Goal: Find specific page/section: Find specific page/section

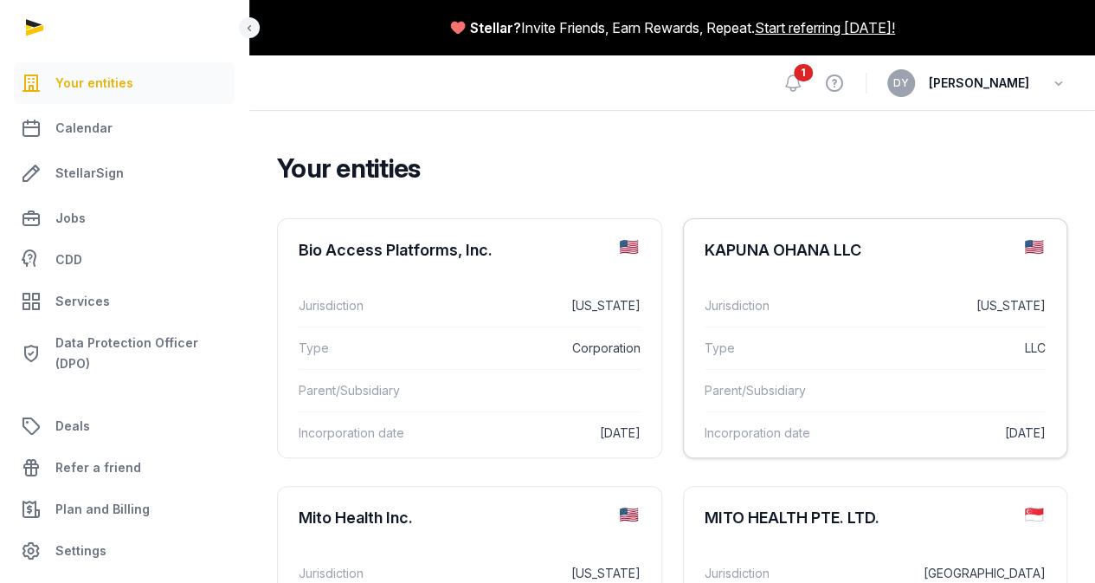
click at [705, 255] on div "KAPUNA OHANA LLC" at bounding box center [783, 250] width 157 height 21
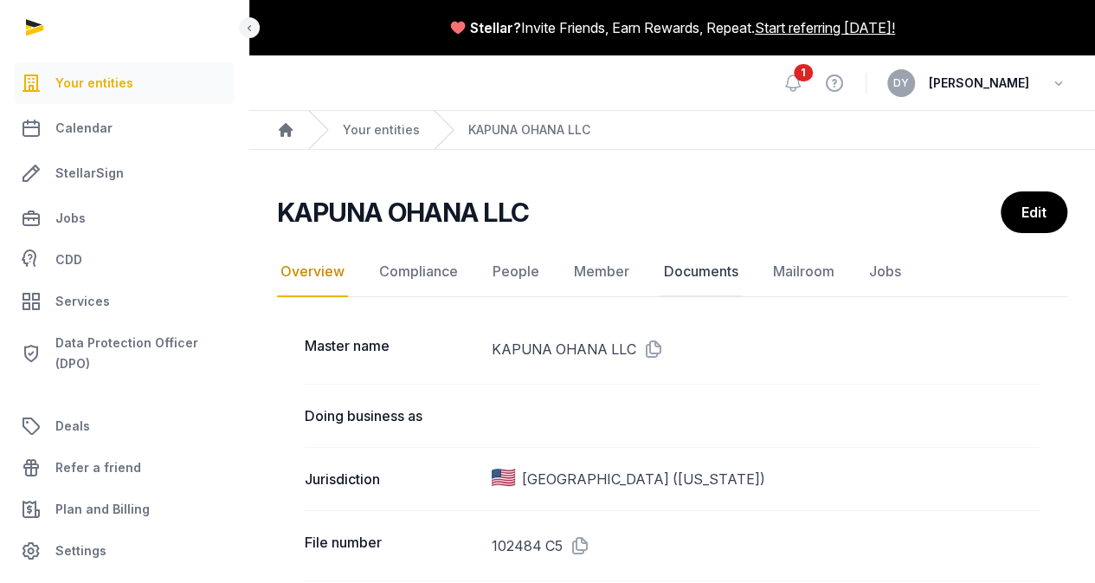
click at [687, 269] on link "Documents" at bounding box center [700, 272] width 81 height 50
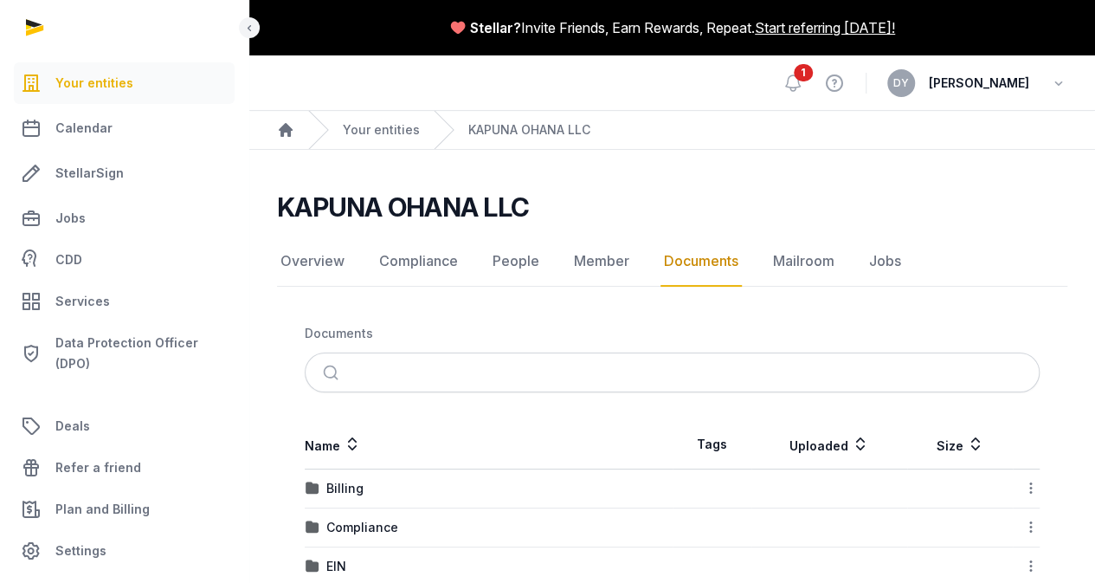
scroll to position [151, 0]
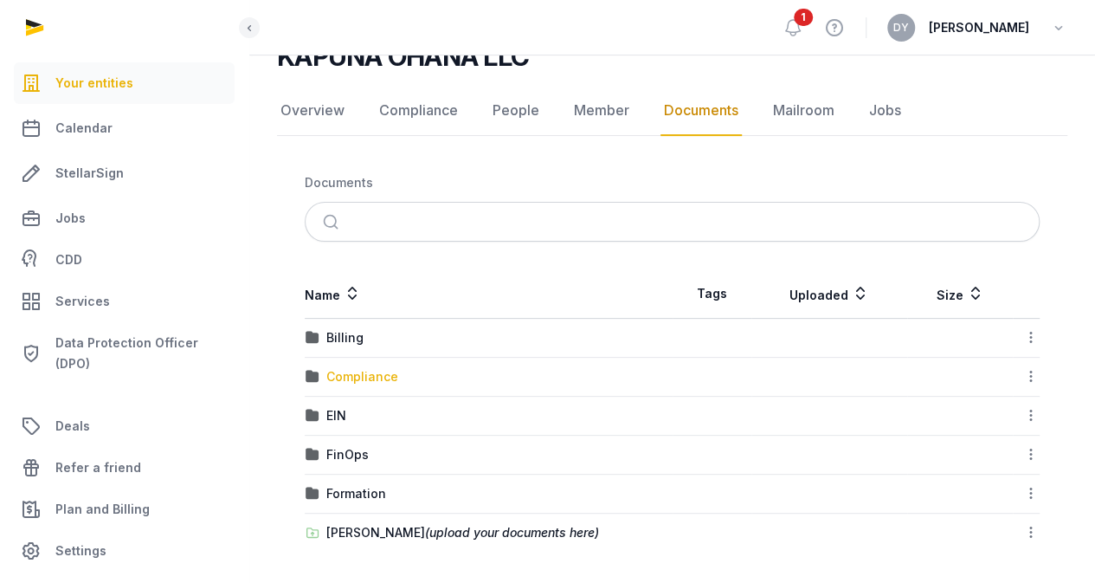
click at [366, 371] on div "Compliance" at bounding box center [362, 376] width 72 height 17
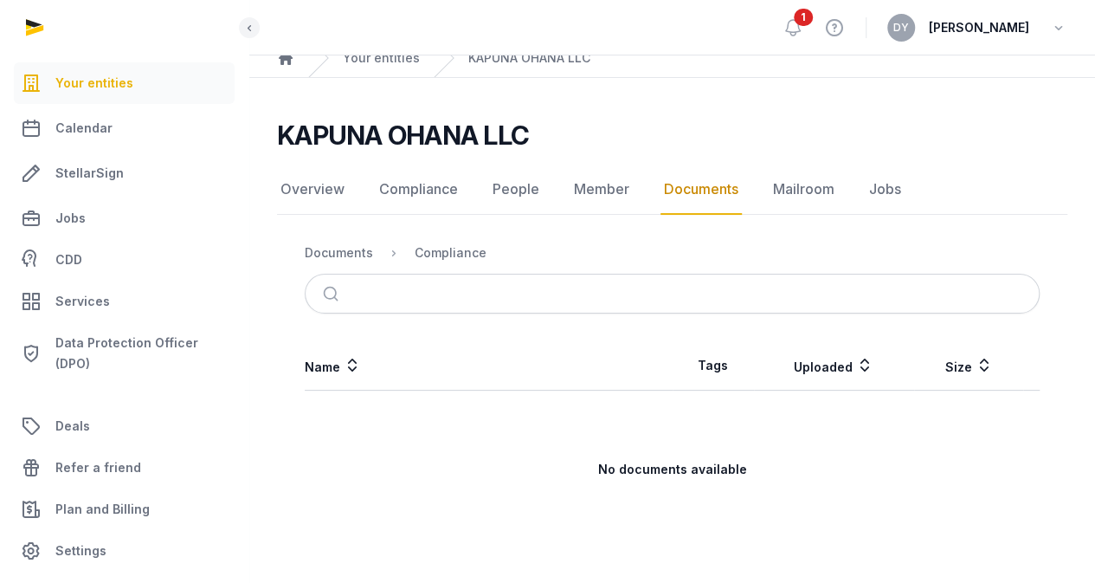
scroll to position [70, 0]
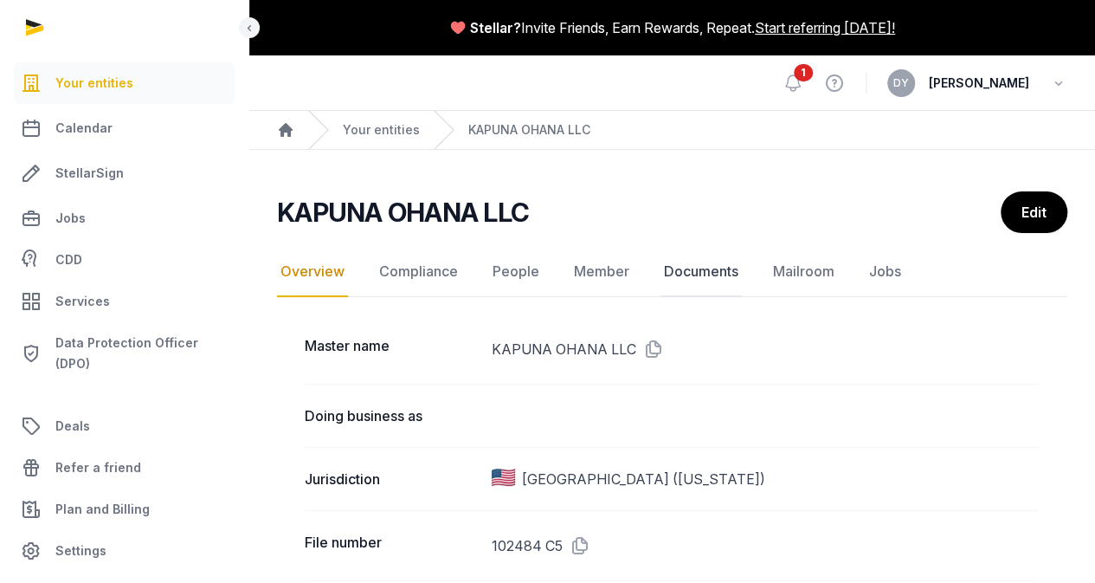
click at [686, 270] on link "Documents" at bounding box center [700, 272] width 81 height 50
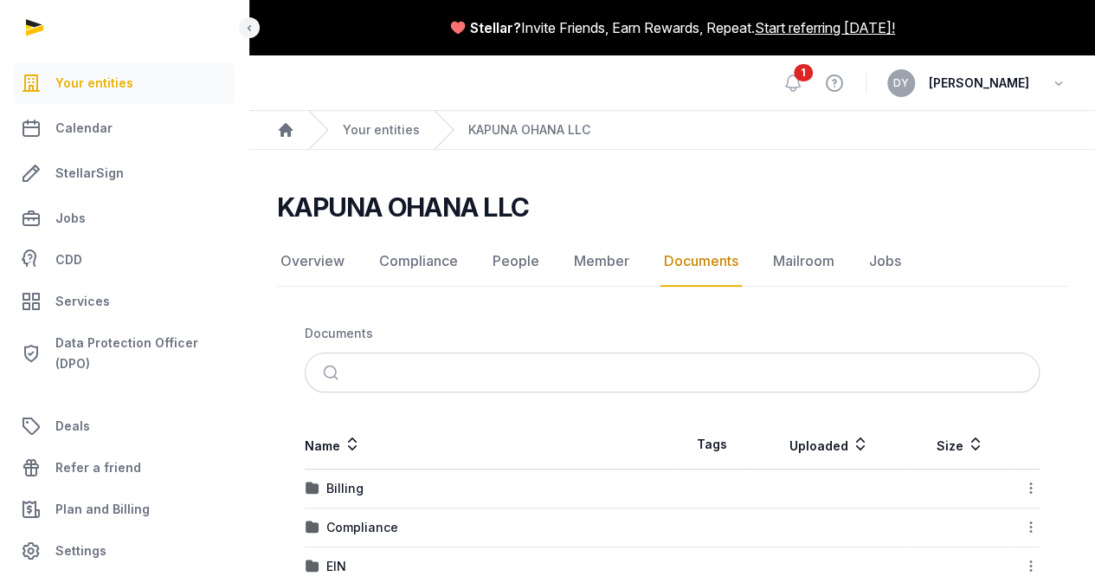
scroll to position [151, 0]
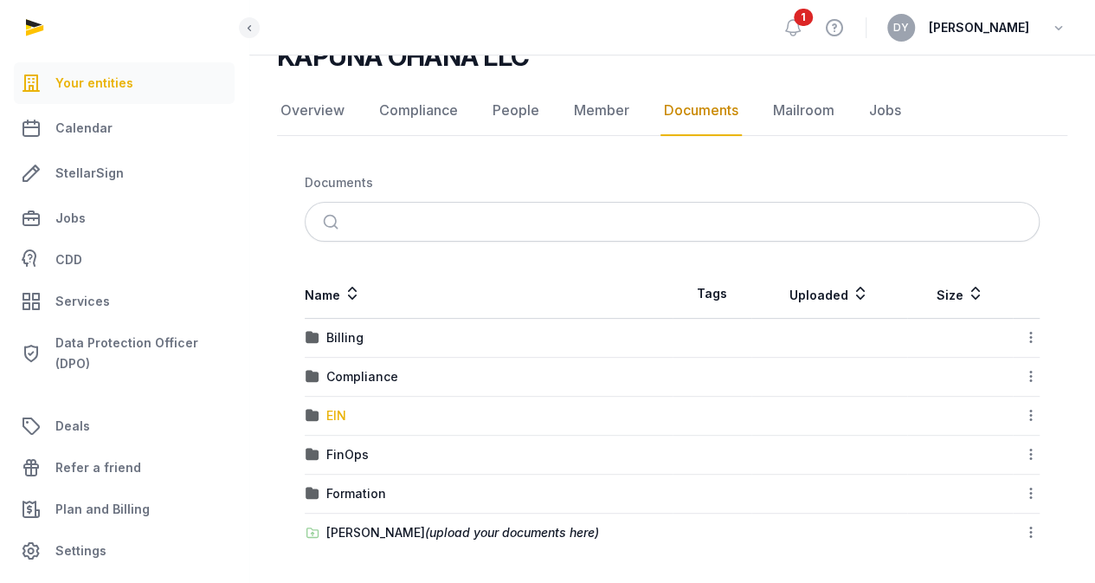
click at [341, 420] on div "EIN" at bounding box center [336, 415] width 20 height 17
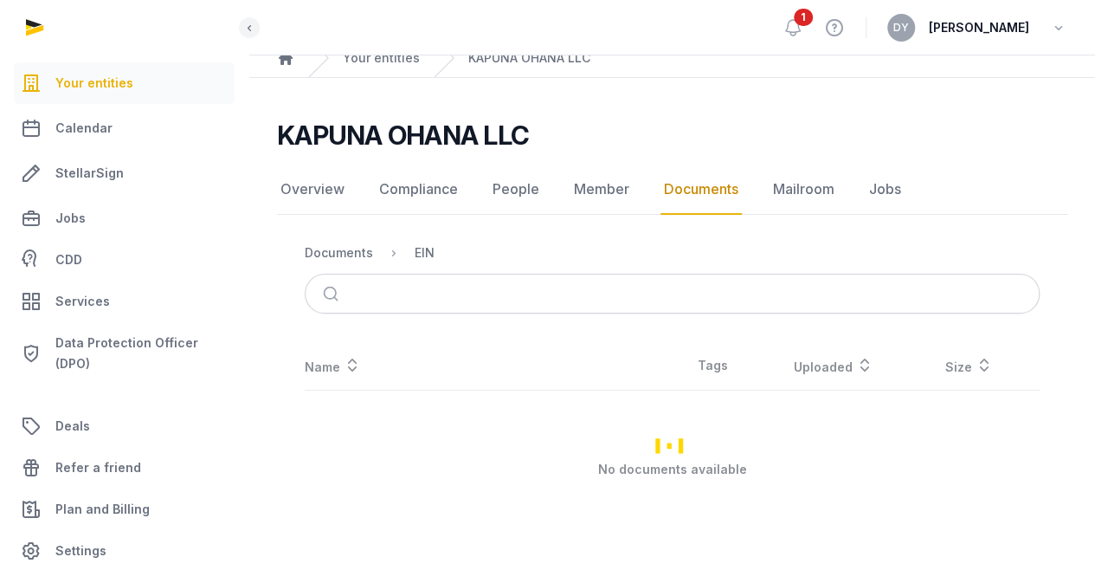
scroll to position [70, 0]
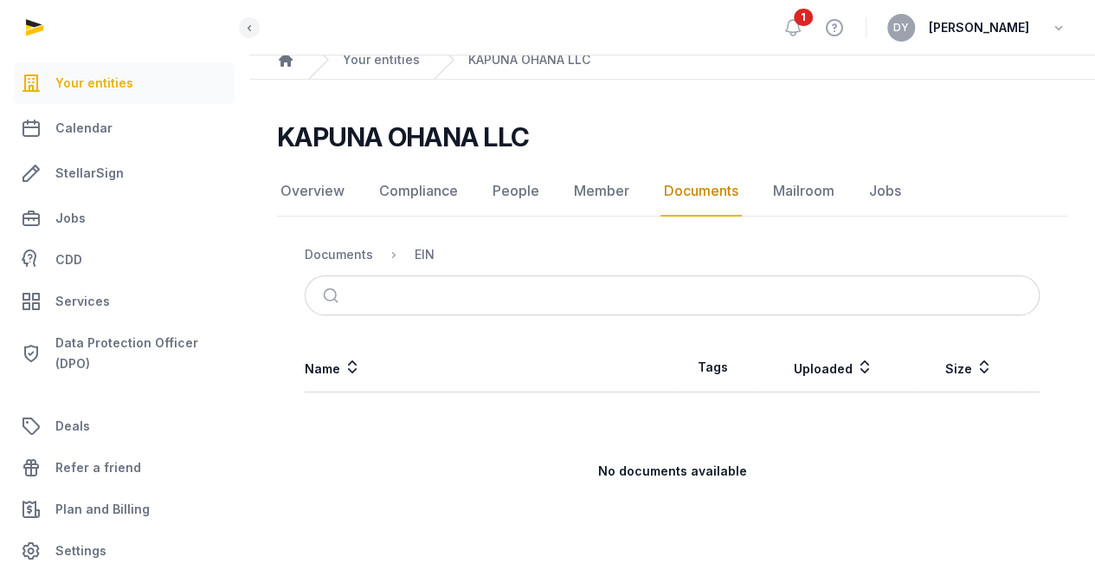
click at [698, 202] on link "Documents" at bounding box center [700, 191] width 81 height 50
click at [354, 247] on div "Documents" at bounding box center [339, 254] width 68 height 17
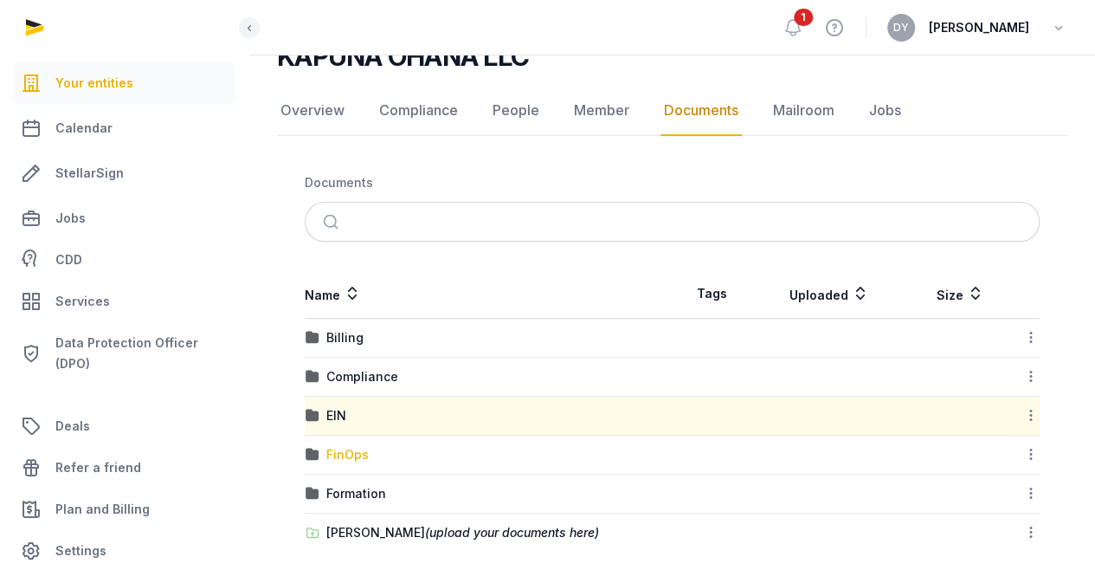
click at [350, 458] on div "FinOps" at bounding box center [347, 454] width 42 height 17
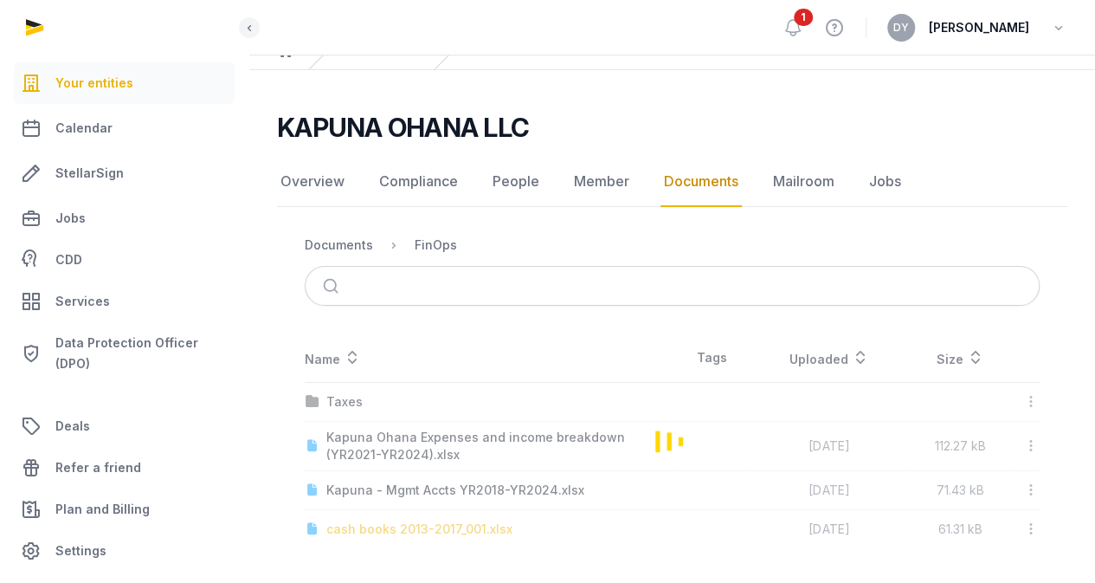
scroll to position [77, 0]
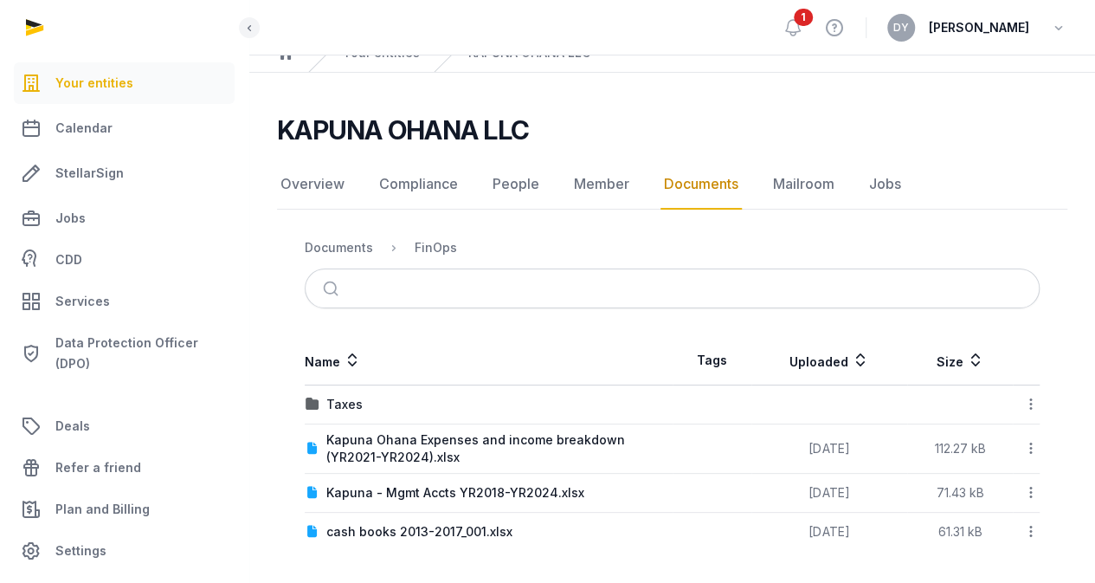
click at [347, 259] on nav "Documents FinOps" at bounding box center [672, 248] width 735 height 42
click at [351, 248] on div "Documents" at bounding box center [339, 247] width 68 height 17
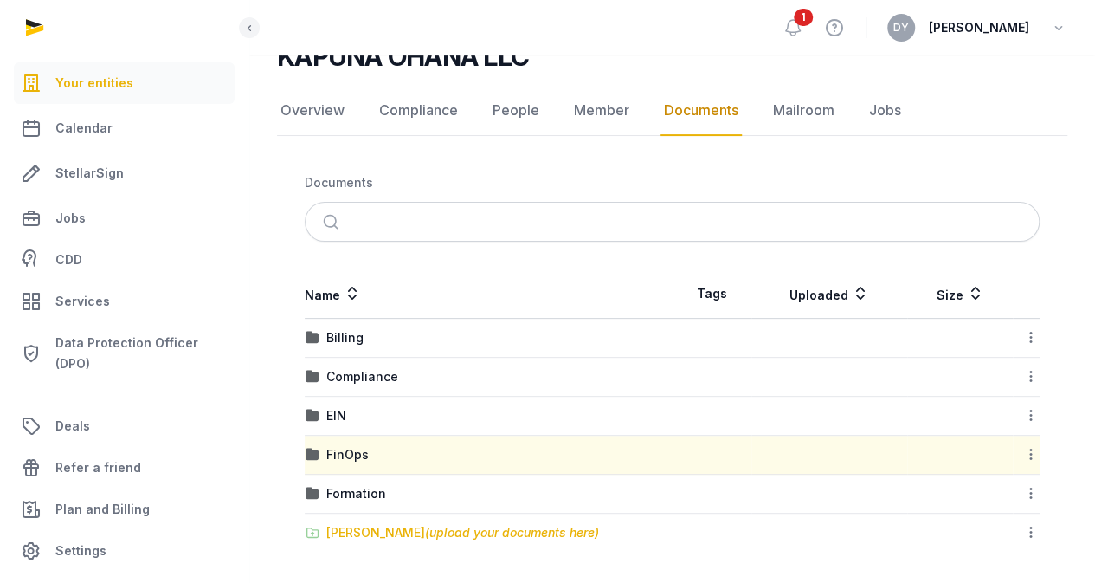
click at [355, 524] on div "[PERSON_NAME] (upload your documents here)" at bounding box center [462, 532] width 273 height 17
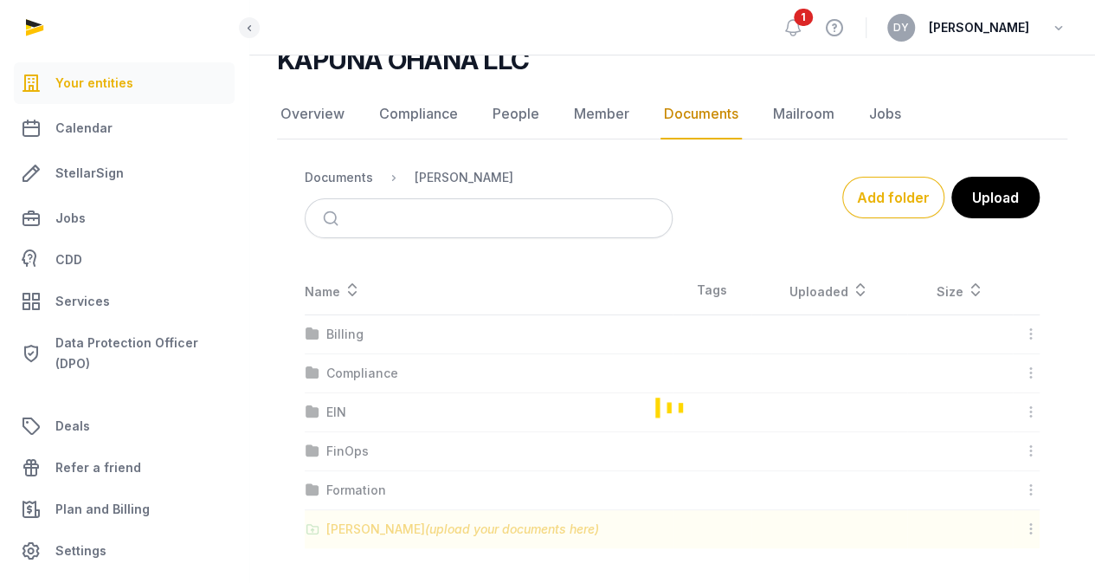
scroll to position [144, 0]
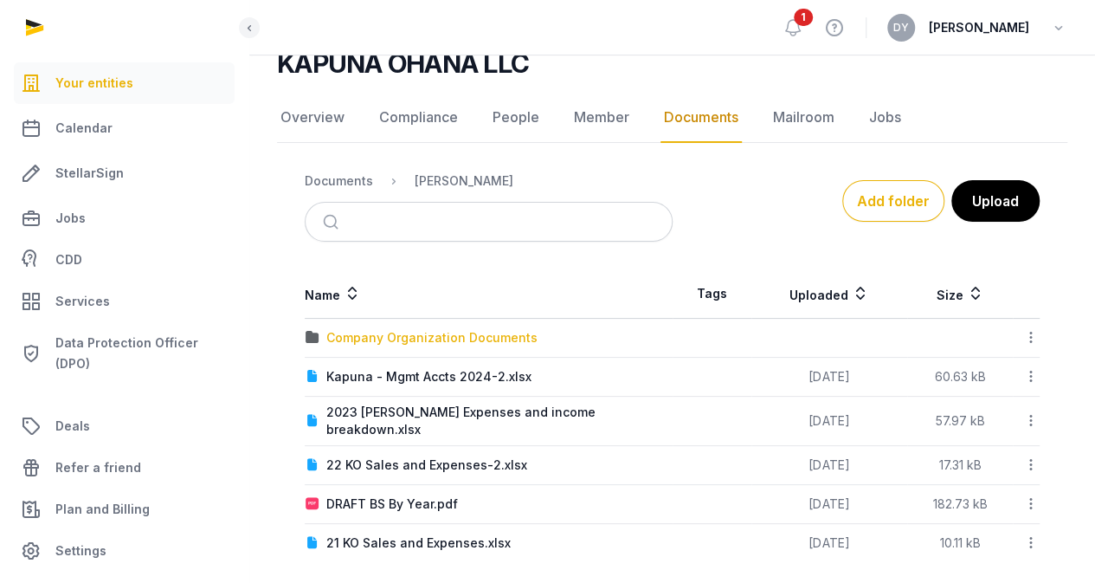
click at [454, 338] on div "Company Organization Documents" at bounding box center [431, 337] width 211 height 17
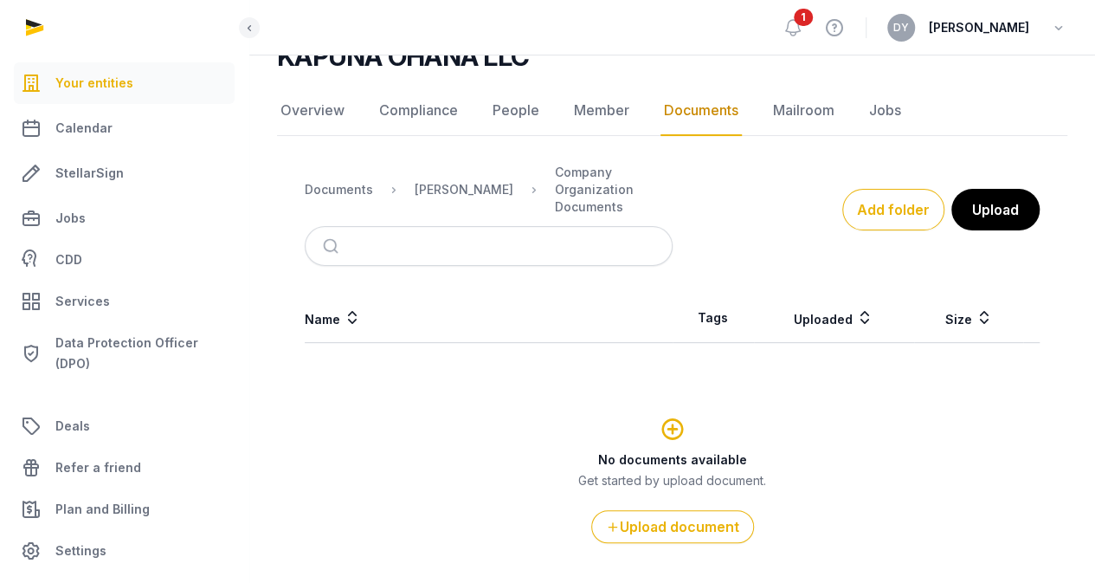
scroll to position [196, 0]
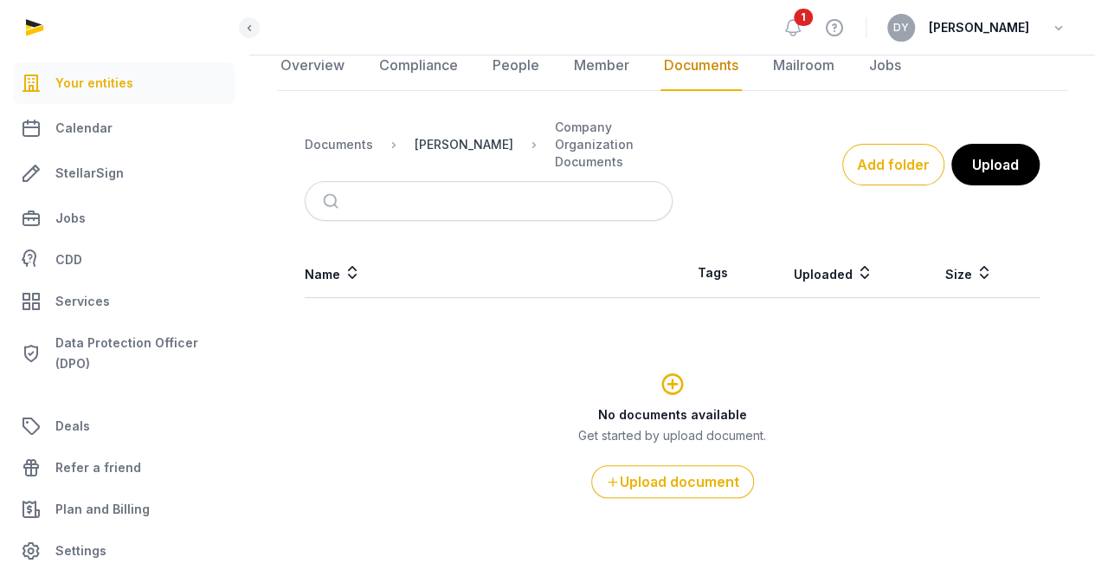
click at [425, 136] on div "[PERSON_NAME]" at bounding box center [464, 144] width 99 height 17
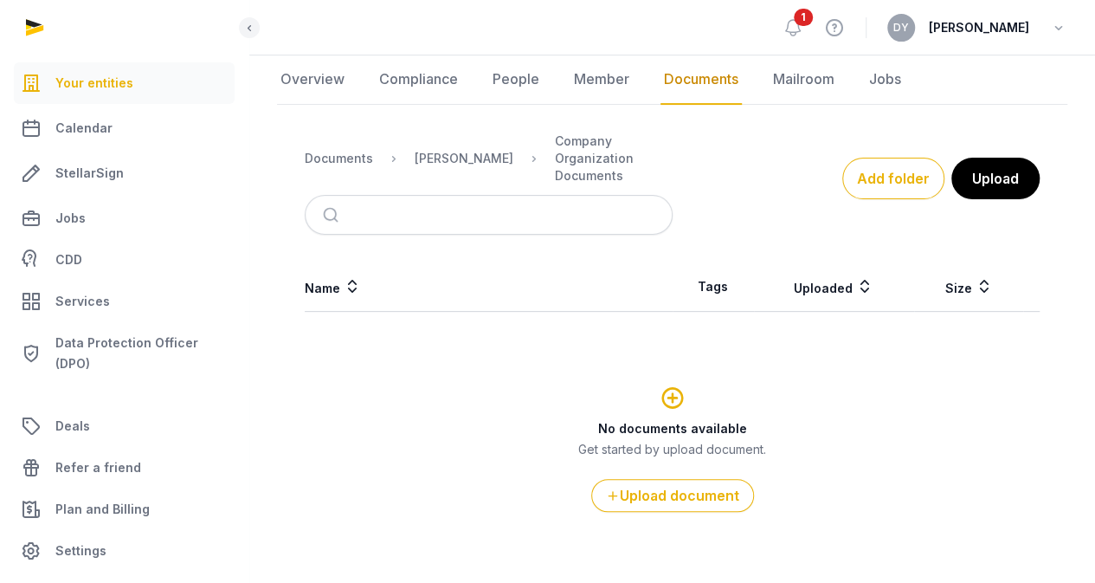
scroll to position [144, 0]
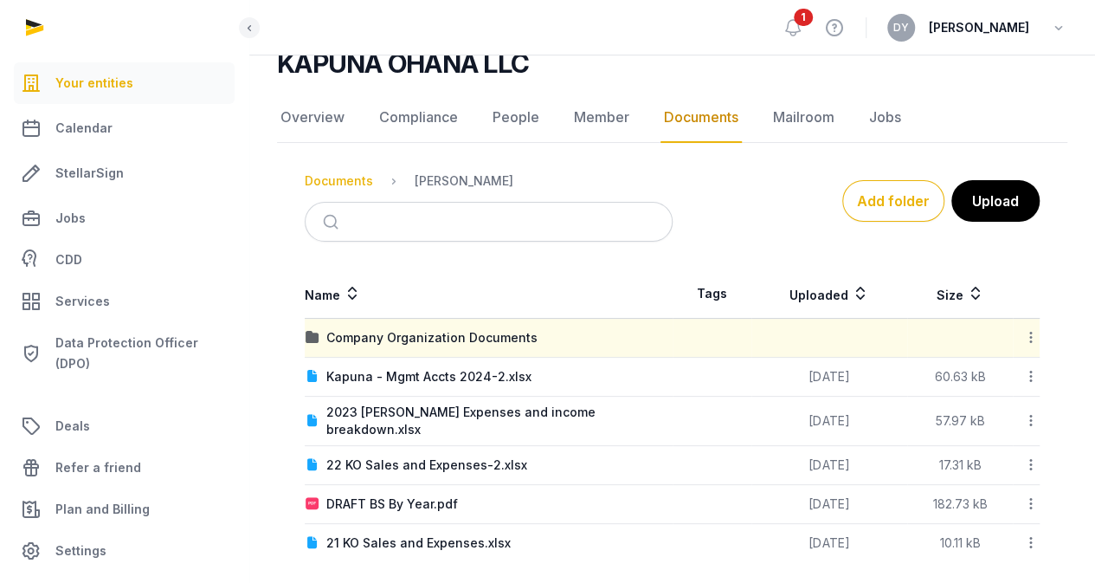
click at [337, 180] on div "Documents" at bounding box center [339, 180] width 68 height 17
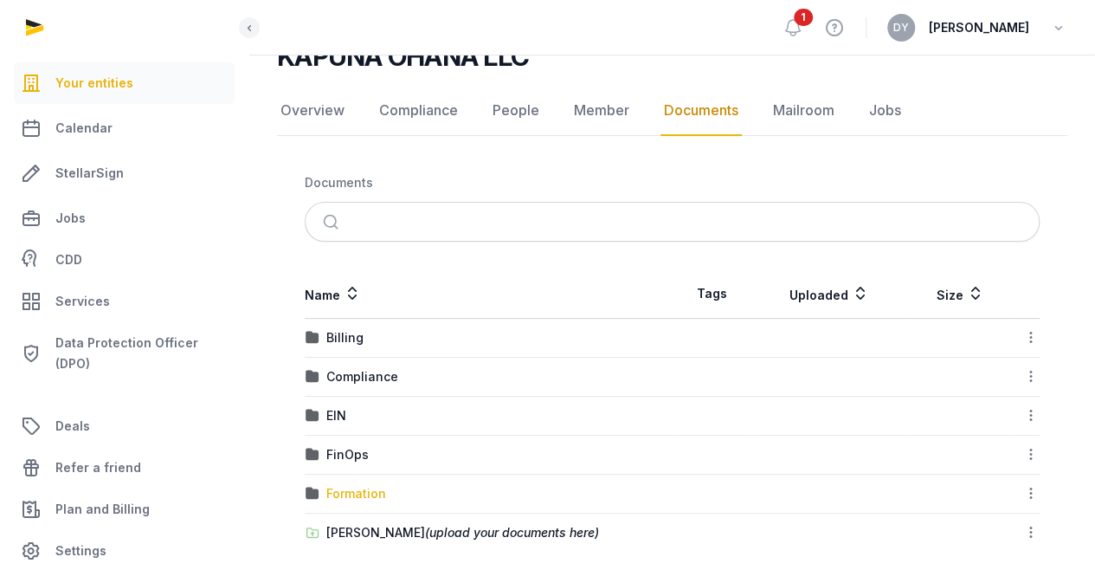
click at [347, 493] on div "Formation" at bounding box center [356, 493] width 60 height 17
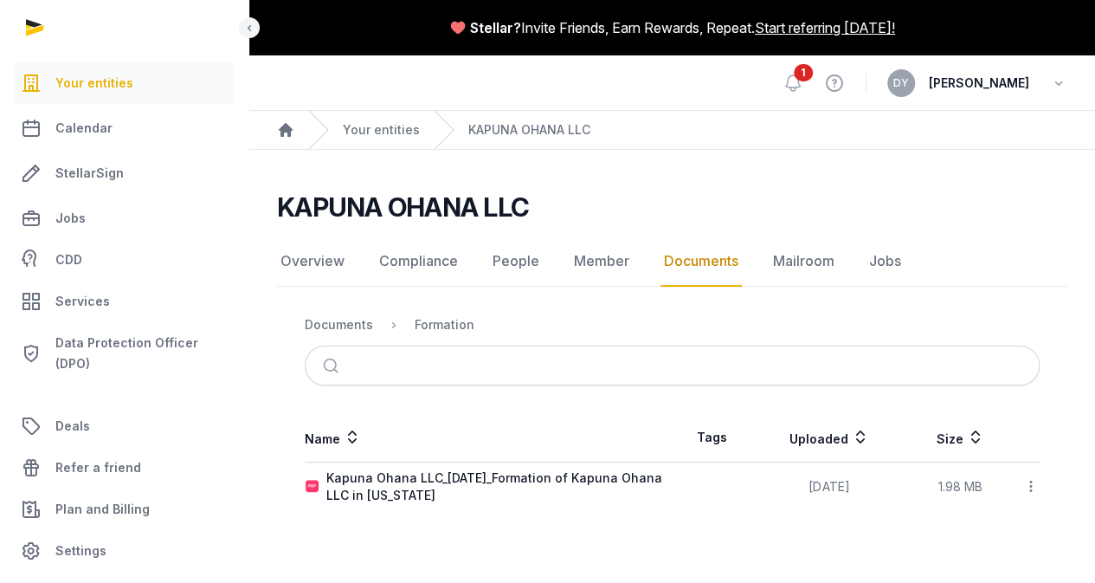
scroll to position [0, 0]
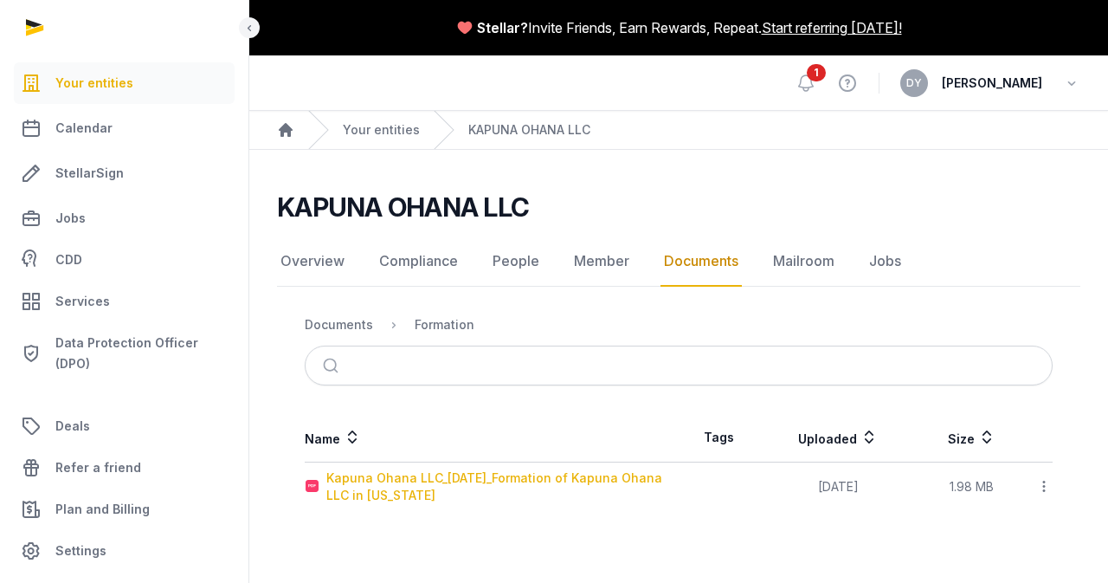
click at [599, 480] on div "Kapuna Ohana LLC_[DATE]_Formation of Kapuna Ohana LLC in [US_STATE]" at bounding box center [501, 486] width 351 height 35
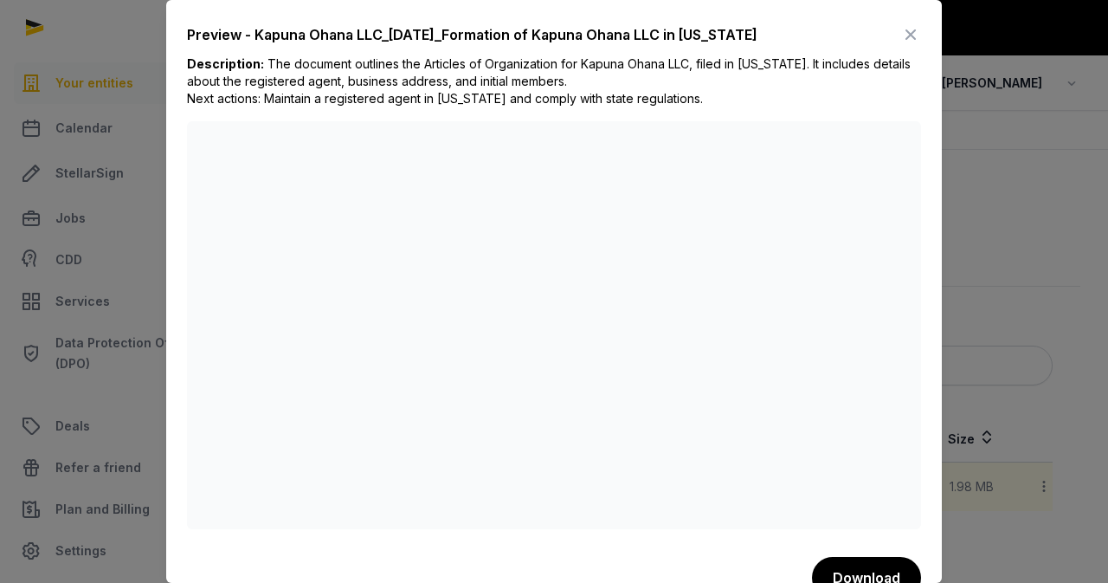
click at [729, 75] on div "Description: The document outlines the Articles of Organization for Kapuna Ohan…" at bounding box center [554, 88] width 734 height 66
click at [901, 38] on icon at bounding box center [910, 35] width 21 height 28
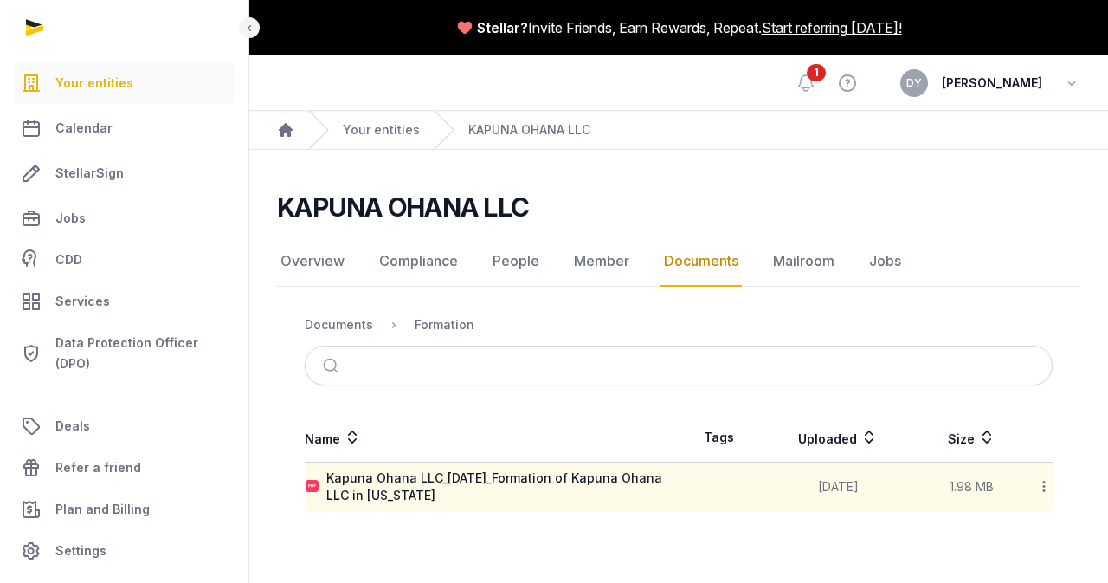
click at [701, 271] on link "Documents" at bounding box center [700, 261] width 81 height 50
click at [357, 319] on div "Documents" at bounding box center [339, 324] width 68 height 17
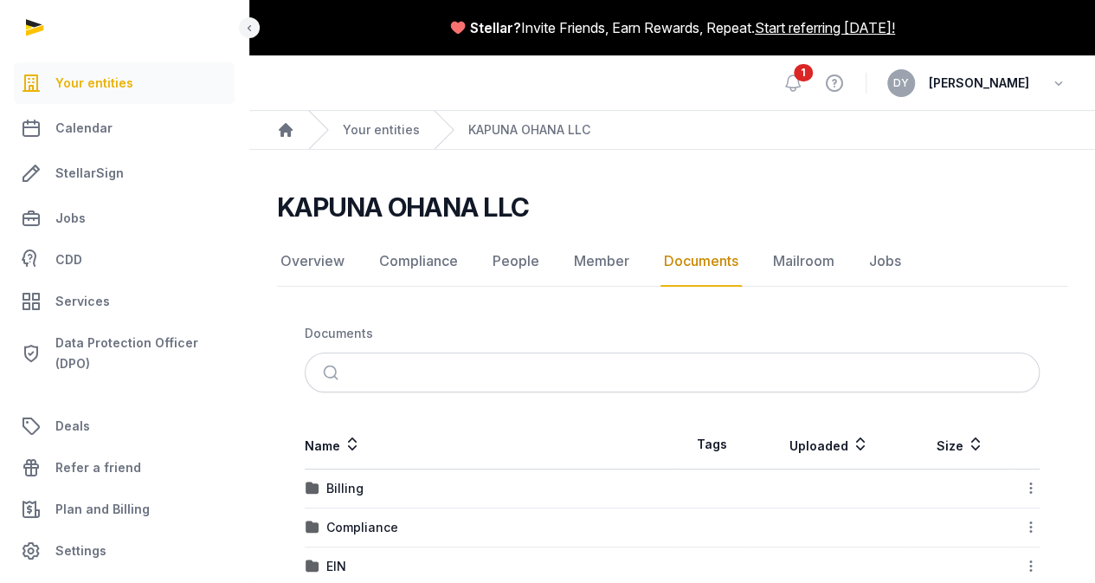
scroll to position [151, 0]
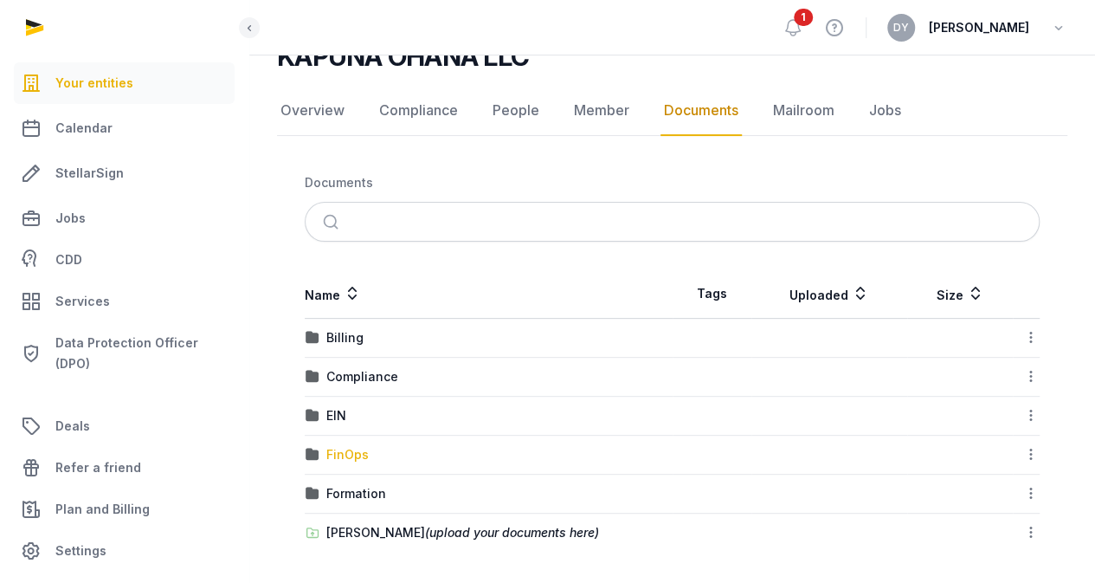
click at [357, 446] on div "FinOps" at bounding box center [347, 454] width 42 height 17
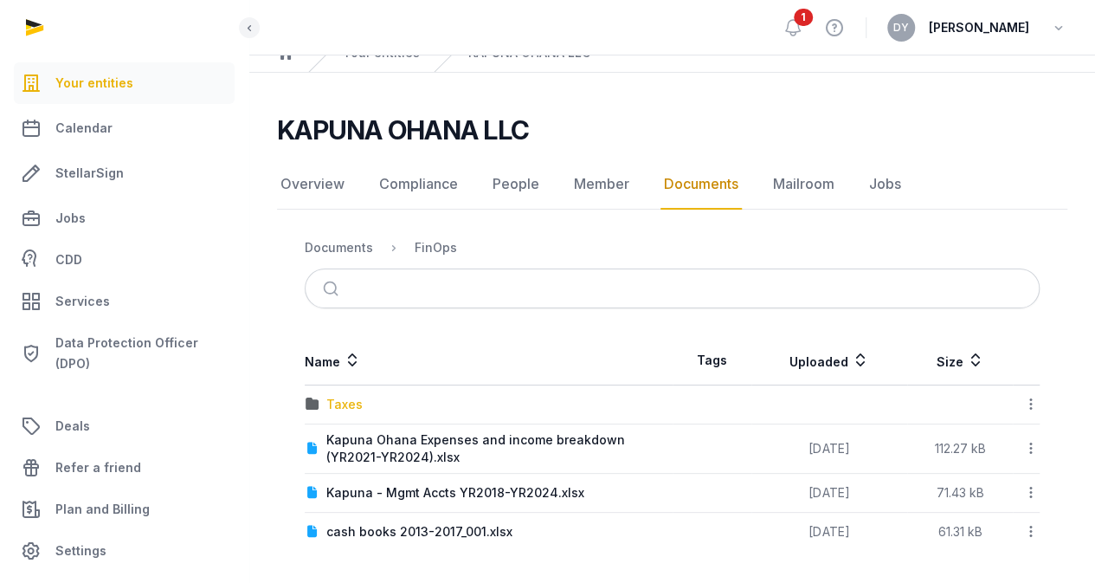
click at [345, 403] on div "Taxes" at bounding box center [344, 404] width 36 height 17
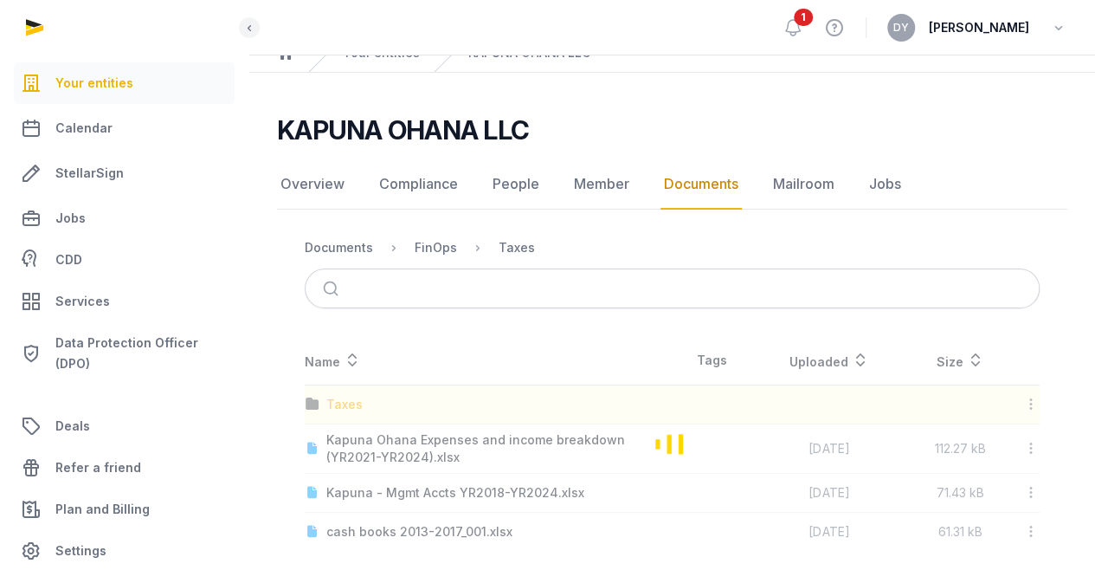
scroll to position [106, 0]
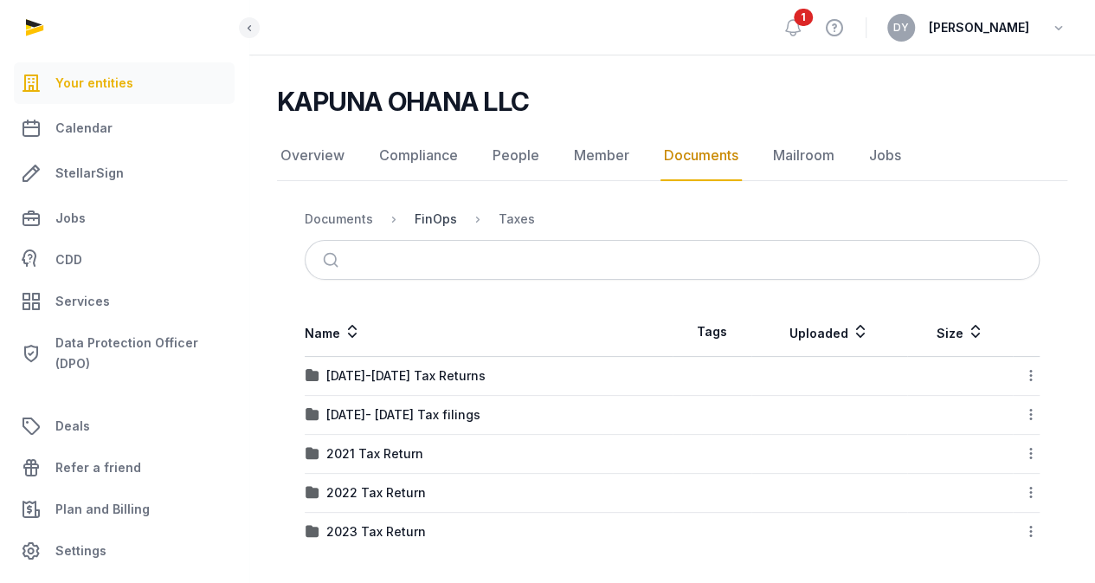
click at [441, 220] on div "FinOps" at bounding box center [436, 218] width 42 height 17
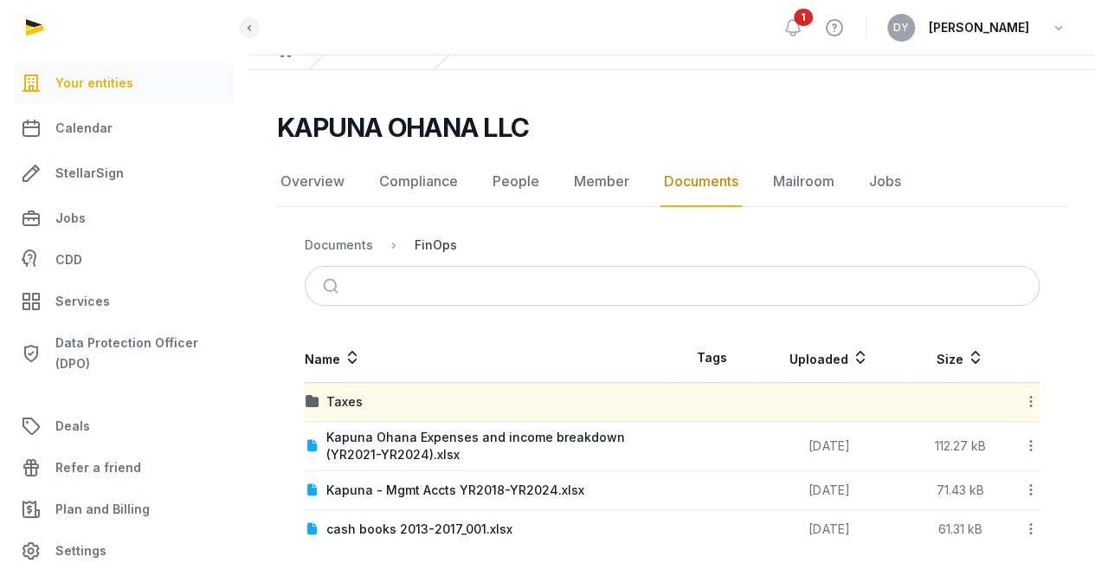
scroll to position [77, 0]
